Goal: Check status: Check status

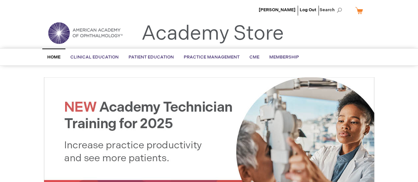
click at [360, 12] on link "My Cart" at bounding box center [362, 11] width 16 height 12
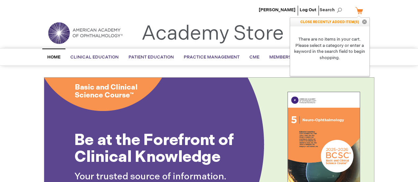
click at [361, 9] on link "My Cart" at bounding box center [362, 11] width 16 height 12
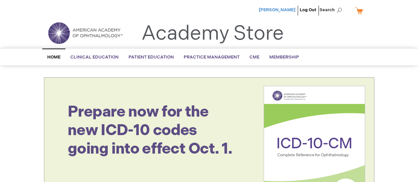
click at [291, 9] on span "[PERSON_NAME]" at bounding box center [277, 9] width 37 height 5
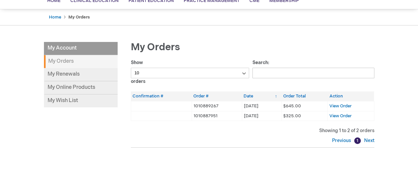
scroll to position [56, 0]
click at [342, 101] on th "Action" at bounding box center [351, 96] width 46 height 10
click at [346, 105] on span "View Order" at bounding box center [341, 105] width 22 height 5
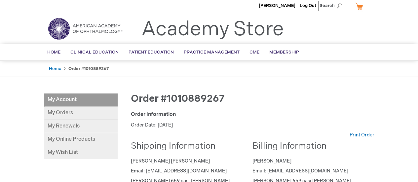
scroll to position [4, 0]
click at [70, 112] on link "My Orders" at bounding box center [81, 113] width 74 height 13
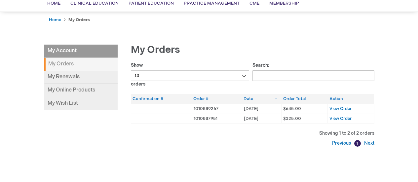
scroll to position [54, 0]
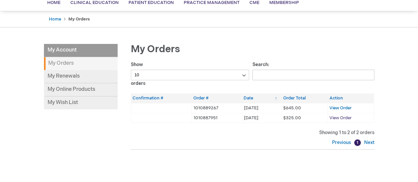
click at [346, 118] on span "View Order" at bounding box center [341, 117] width 22 height 5
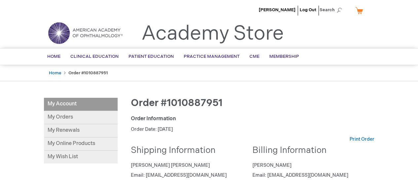
click at [101, 29] on img at bounding box center [85, 33] width 79 height 24
